Goal: Use online tool/utility: Utilize a website feature to perform a specific function

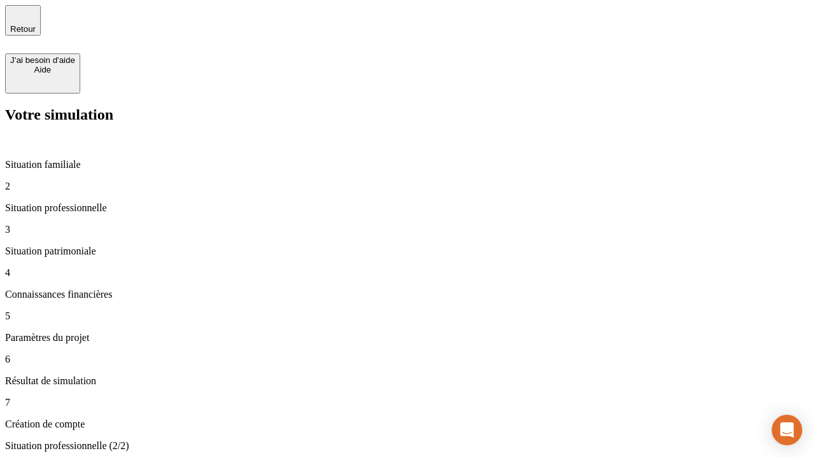
type input "30 000"
type input "1 000"
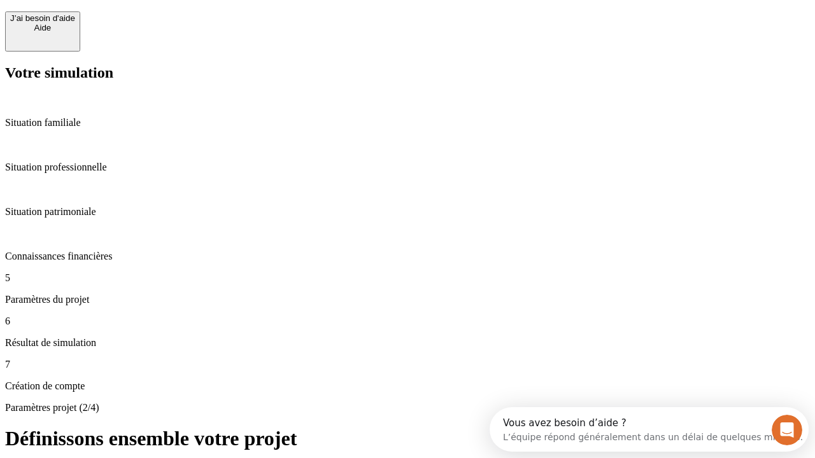
scroll to position [11, 0]
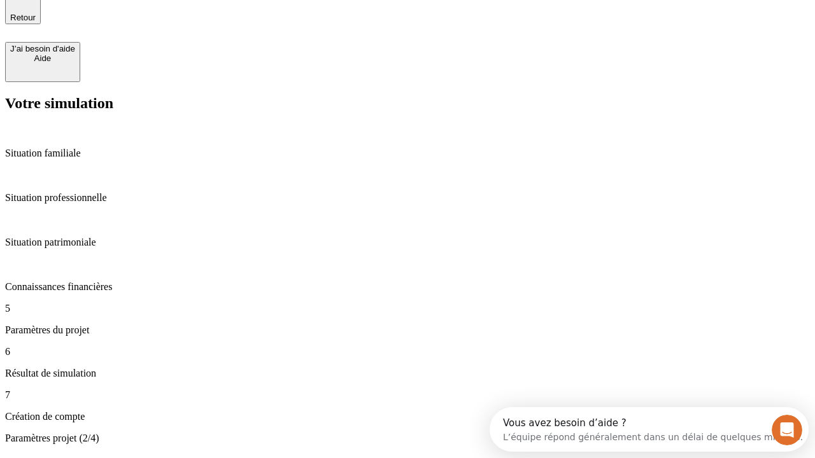
type input "40"
type input "64"
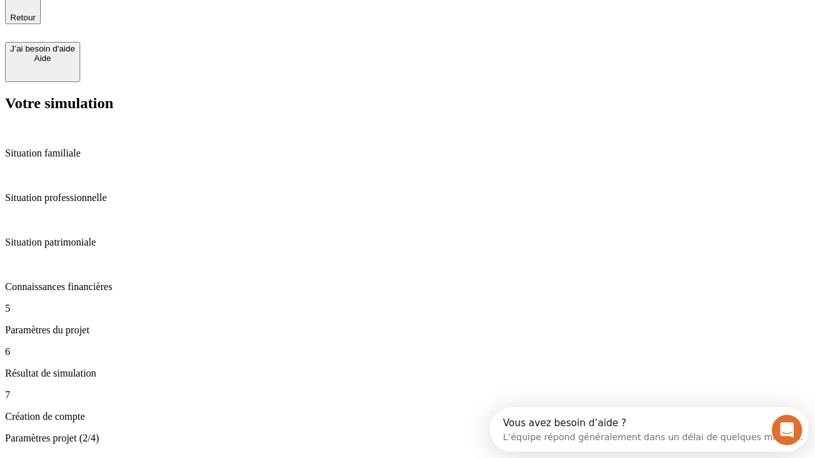
type input "200 000"
type input "640"
